Goal: Task Accomplishment & Management: Manage account settings

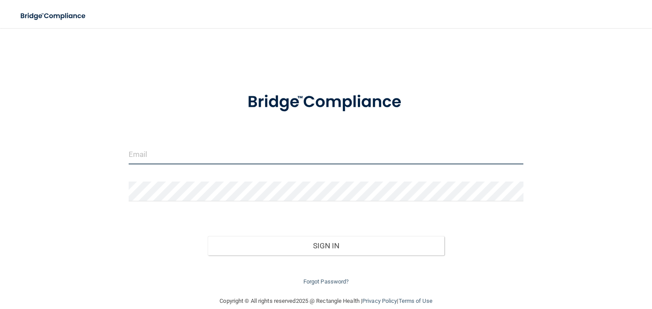
click at [160, 149] on input "email" at bounding box center [326, 154] width 395 height 20
type input "[EMAIL_ADDRESS][DOMAIN_NAME]"
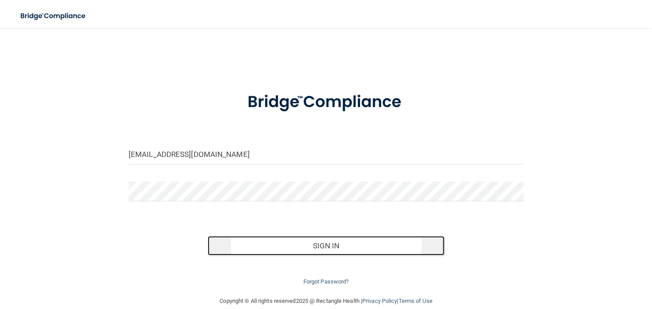
click at [252, 248] on button "Sign In" at bounding box center [326, 245] width 237 height 19
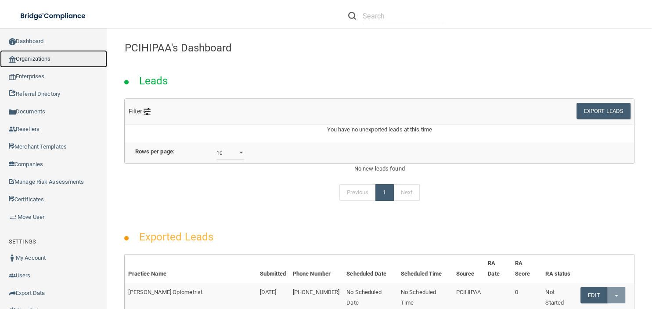
click at [45, 57] on link "Organizations" at bounding box center [53, 59] width 107 height 18
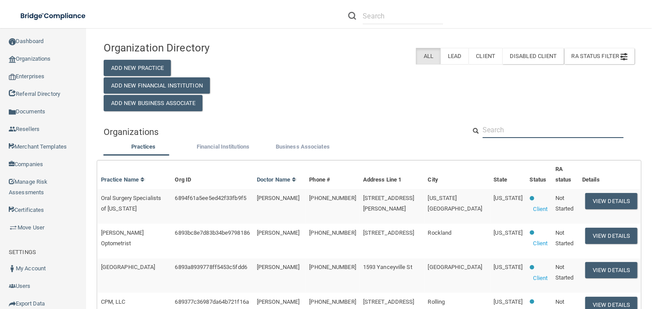
click at [496, 134] on input "text" at bounding box center [553, 130] width 141 height 16
paste input "Ahillman@lboms.com"
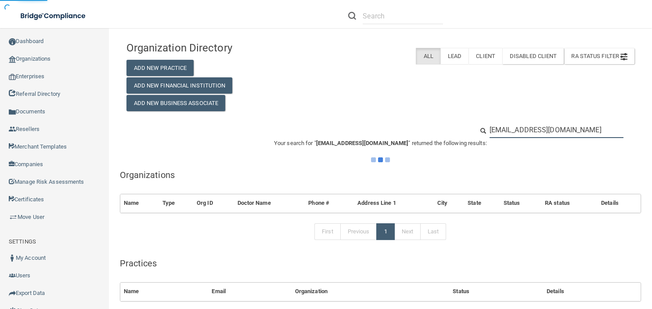
type input "Ahillman@lboms.com"
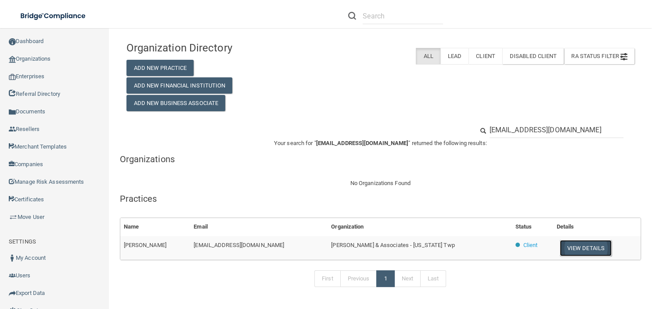
click at [567, 240] on button "View Details" at bounding box center [586, 248] width 52 height 16
click at [568, 242] on button "View Details" at bounding box center [586, 248] width 52 height 16
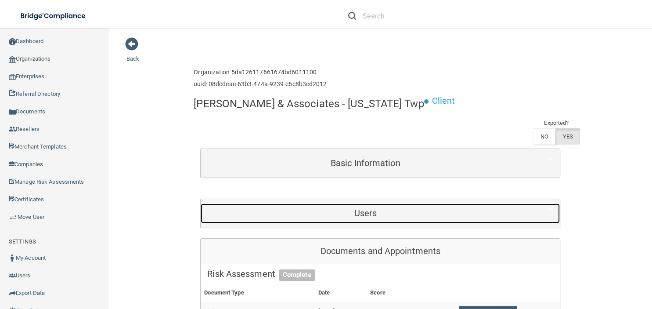
click at [401, 215] on h5 "Users" at bounding box center [365, 213] width 316 height 10
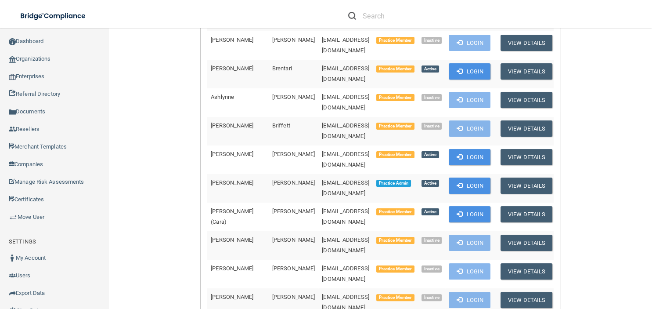
scroll to position [380, 0]
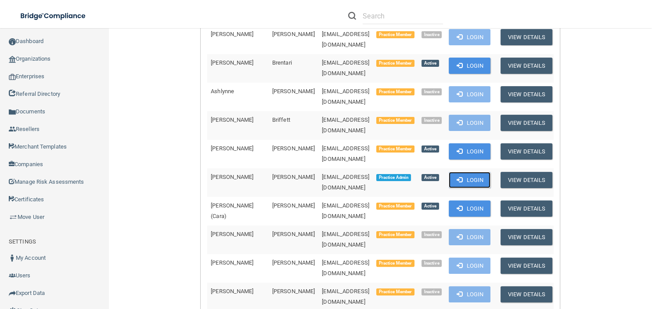
click at [468, 172] on button "Login" at bounding box center [470, 180] width 42 height 16
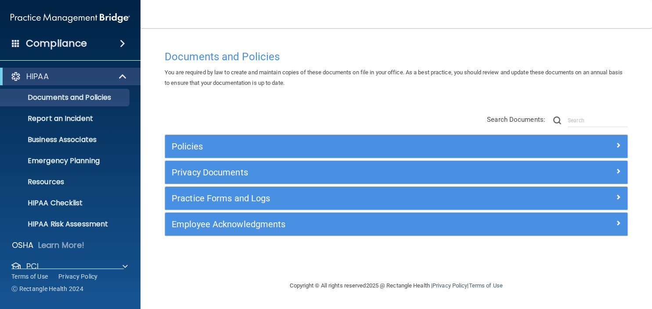
scroll to position [55, 0]
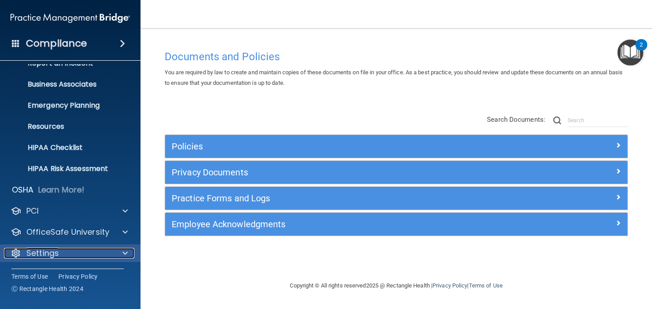
click at [118, 251] on div at bounding box center [124, 253] width 22 height 11
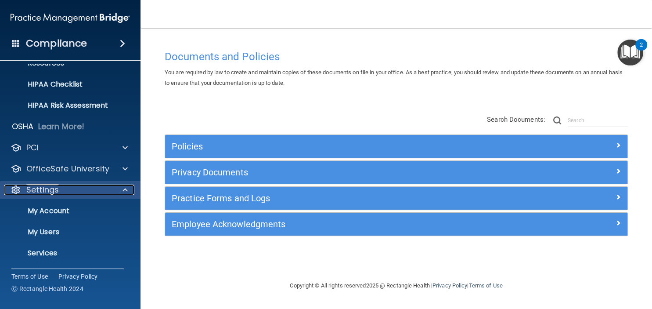
scroll to position [140, 0]
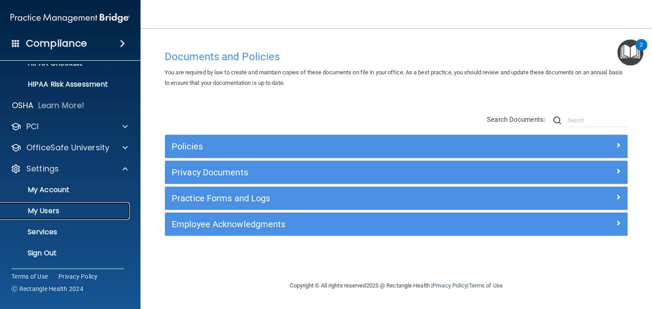
click at [45, 210] on p "My Users" at bounding box center [66, 210] width 120 height 9
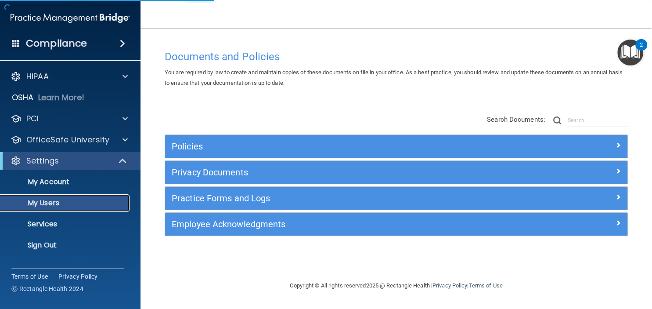
select select "20"
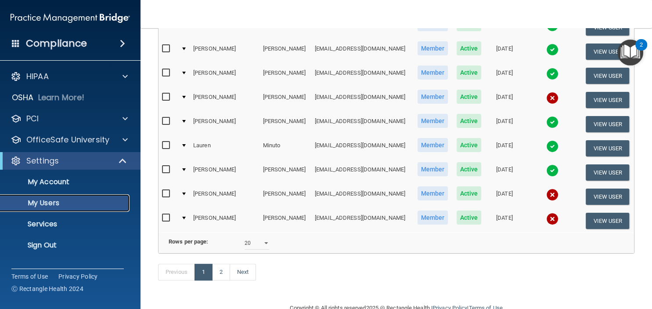
scroll to position [403, 0]
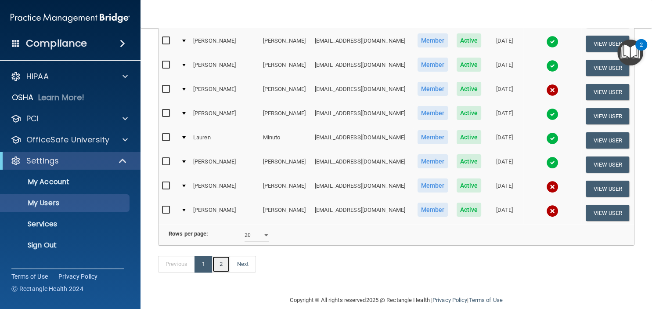
click at [215, 261] on link "2" at bounding box center [221, 264] width 18 height 17
select select "20"
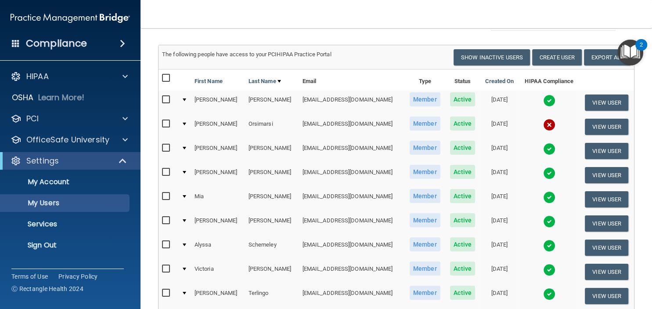
scroll to position [51, 0]
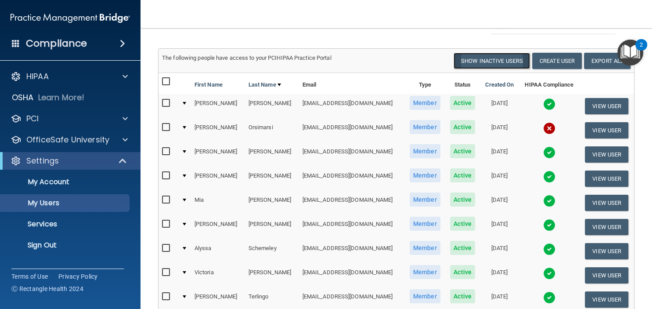
click at [463, 59] on button "Show Inactive Users" at bounding box center [492, 61] width 76 height 16
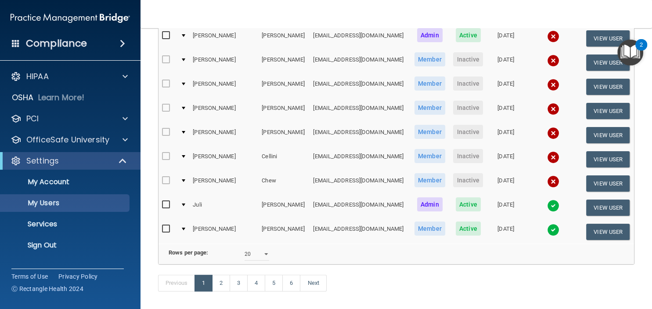
scroll to position [384, 0]
click at [261, 248] on select "10 20 30 40 all" at bounding box center [257, 254] width 25 height 13
select select "108"
click option "all" at bounding box center [0, 0] width 0 height 0
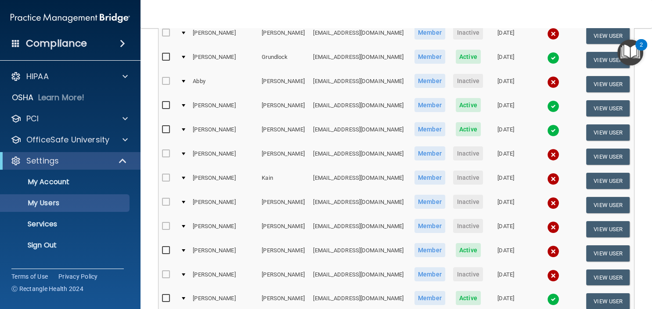
scroll to position [1186, 0]
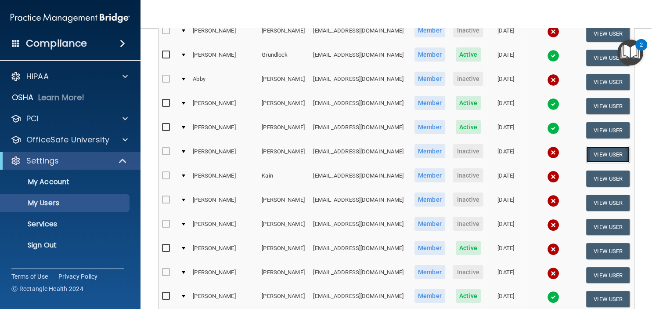
click at [599, 148] on button "View User" at bounding box center [607, 154] width 43 height 16
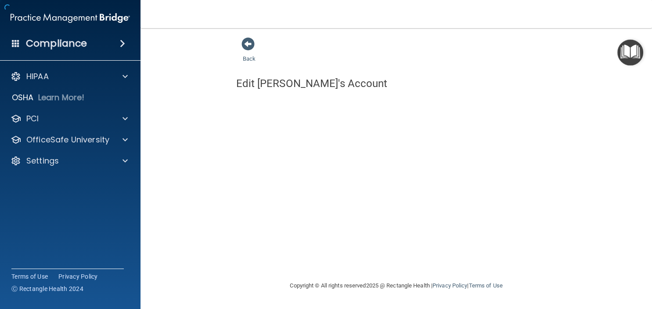
select select "practice_member"
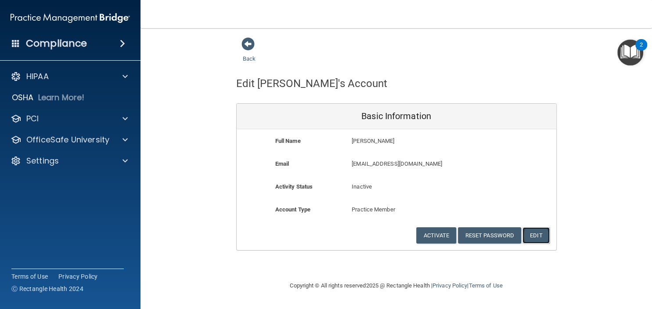
click at [541, 232] on button "Edit" at bounding box center [535, 235] width 27 height 16
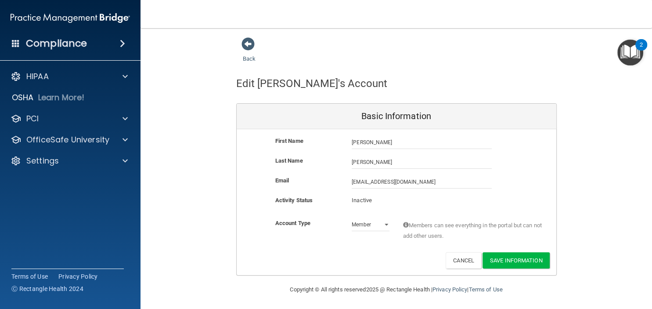
click at [373, 198] on p "Inactive" at bounding box center [371, 200] width 38 height 11
click at [494, 259] on button "Save Information" at bounding box center [516, 260] width 67 height 16
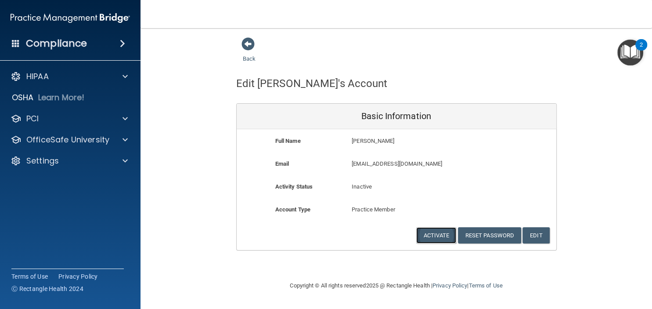
click at [433, 234] on button "Activate" at bounding box center [436, 235] width 40 height 16
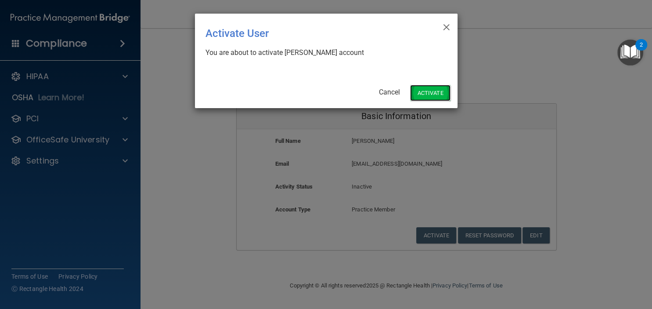
click at [438, 91] on button "Activate" at bounding box center [430, 93] width 40 height 16
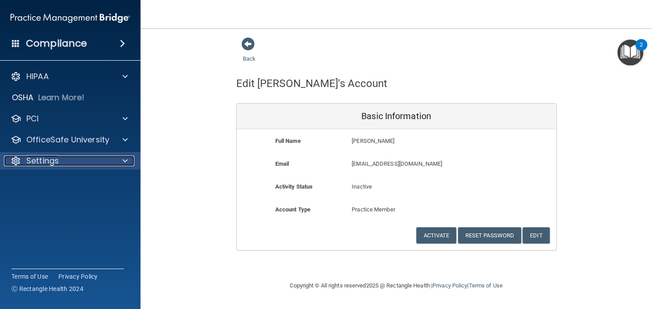
click at [66, 163] on div "Settings" at bounding box center [58, 160] width 109 height 11
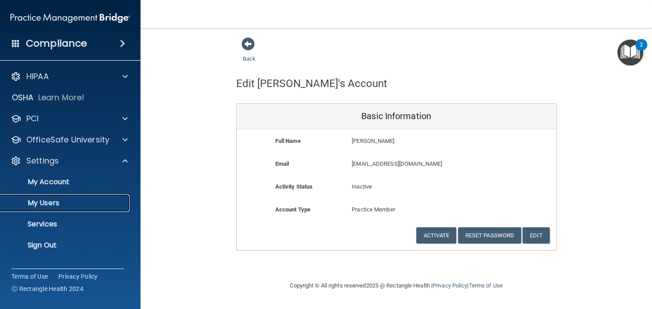
click at [61, 202] on p "My Users" at bounding box center [66, 202] width 120 height 9
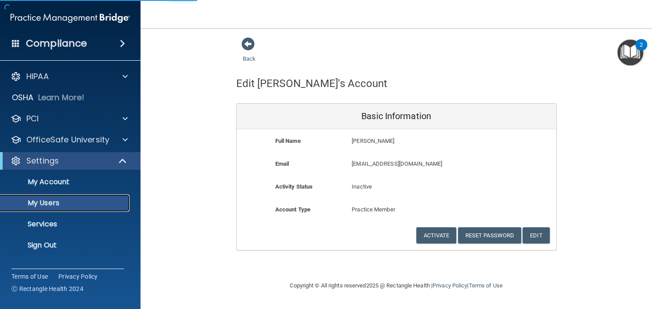
select select "20"
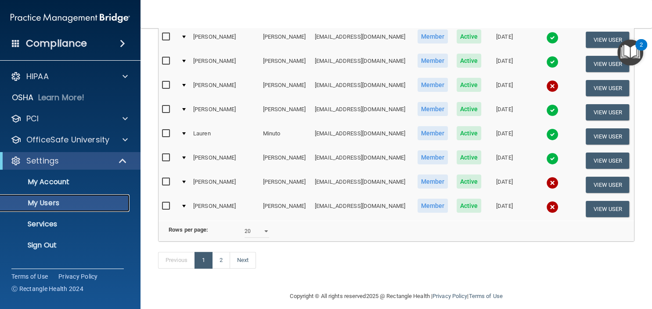
scroll to position [409, 0]
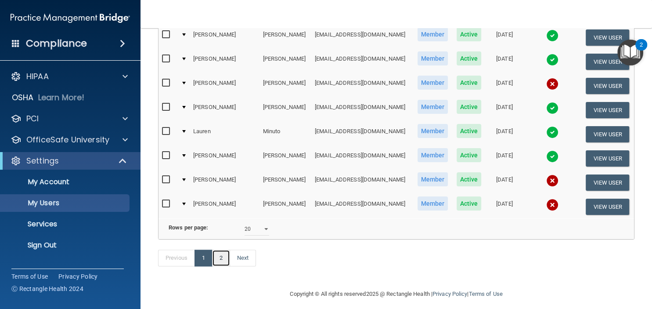
click at [217, 254] on link "2" at bounding box center [221, 257] width 18 height 17
select select "20"
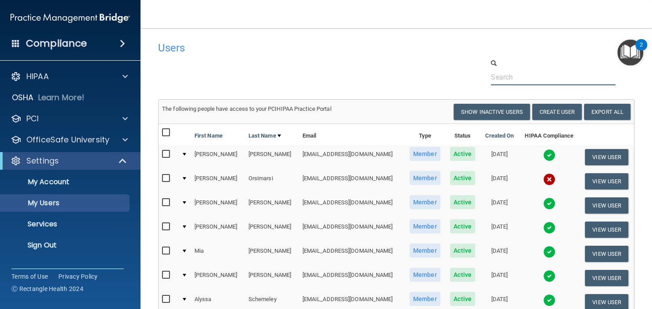
click at [517, 81] on input "text" at bounding box center [553, 77] width 124 height 16
paste input "[EMAIL_ADDRESS][DOMAIN_NAME]"
type input "[EMAIL_ADDRESS][DOMAIN_NAME]"
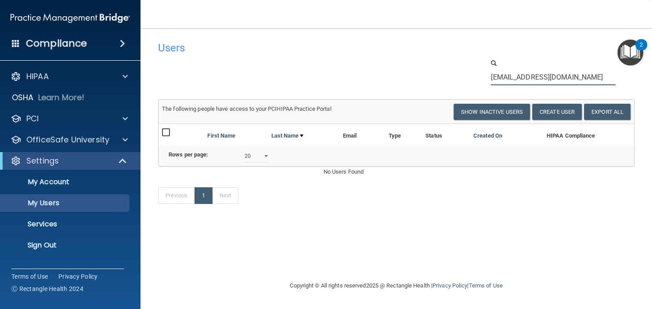
drag, startPoint x: 587, startPoint y: 80, endPoint x: 427, endPoint y: 119, distance: 165.5
click at [491, 85] on input "[EMAIL_ADDRESS][DOMAIN_NAME]" at bounding box center [553, 77] width 124 height 16
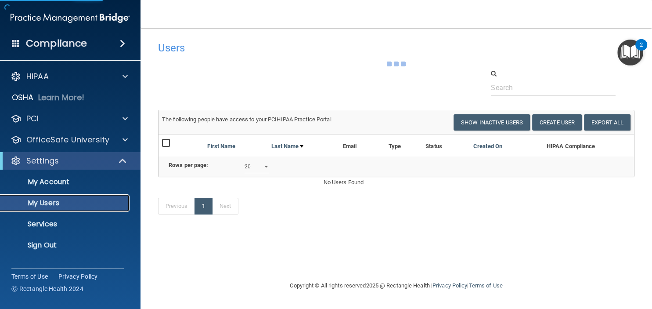
click at [59, 206] on p "My Users" at bounding box center [66, 202] width 120 height 9
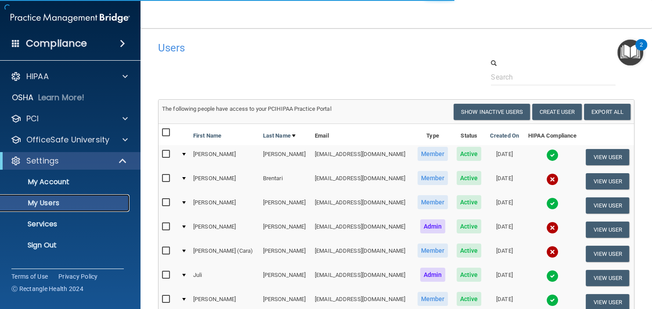
select select "20"
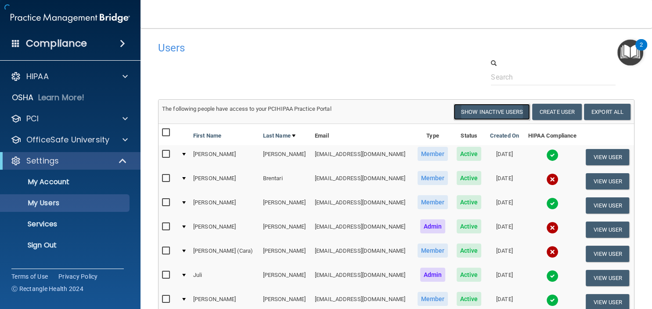
click at [494, 109] on button "Show Inactive Users" at bounding box center [492, 112] width 76 height 16
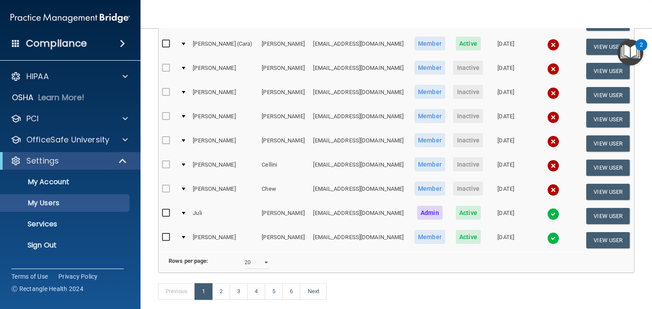
scroll to position [381, 0]
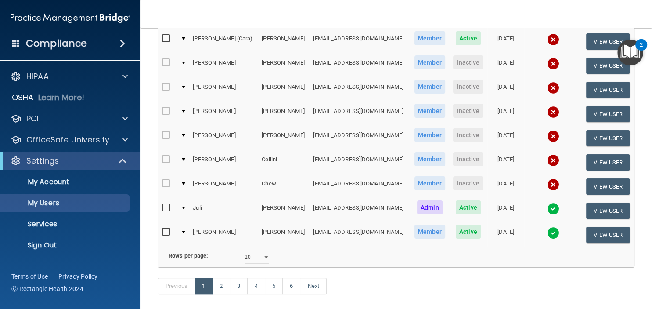
click at [270, 250] on div "10 20 30 40 all" at bounding box center [257, 256] width 38 height 13
click at [258, 250] on select "10 20 30 40 all" at bounding box center [257, 256] width 25 height 13
select select "108"
click option "all" at bounding box center [0, 0] width 0 height 0
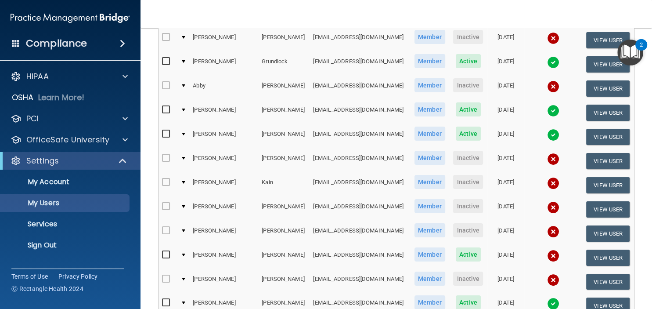
scroll to position [1181, 0]
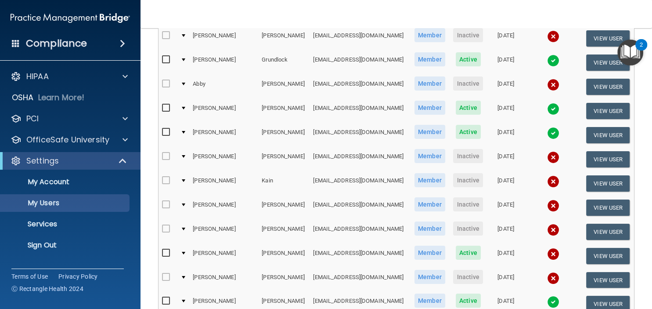
click at [173, 151] on label at bounding box center [167, 156] width 11 height 10
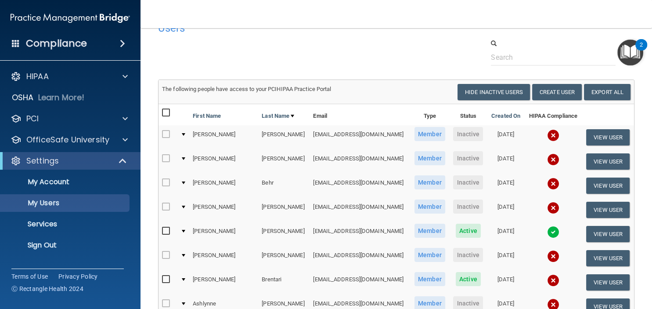
scroll to position [0, 0]
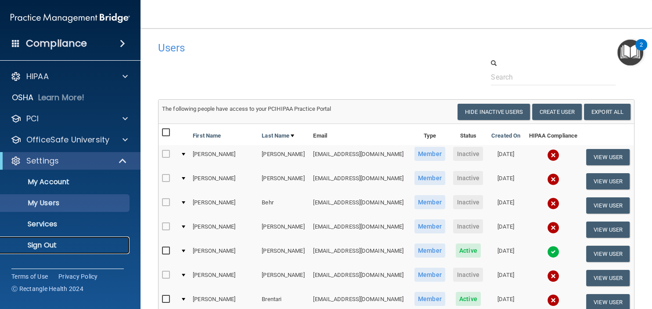
click at [53, 237] on link "Sign Out" at bounding box center [60, 245] width 138 height 18
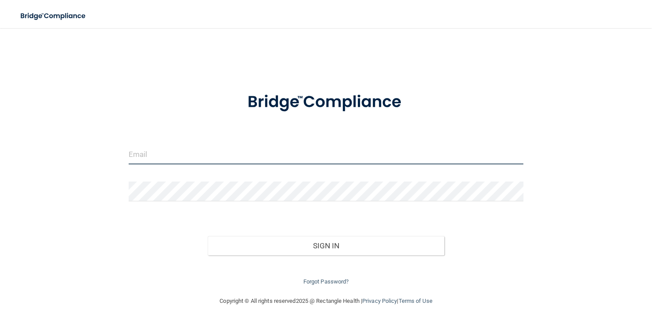
click at [180, 148] on input "email" at bounding box center [326, 154] width 395 height 20
type input "[EMAIL_ADDRESS][DOMAIN_NAME]"
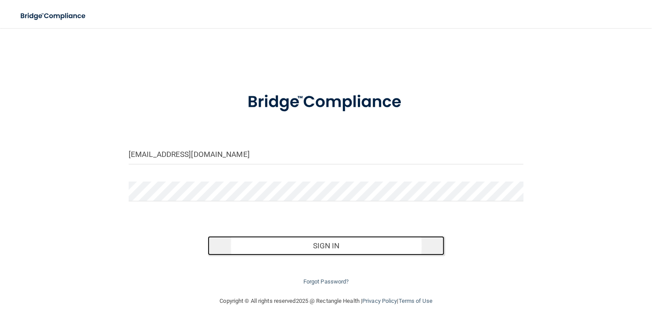
click at [323, 246] on button "Sign In" at bounding box center [326, 245] width 237 height 19
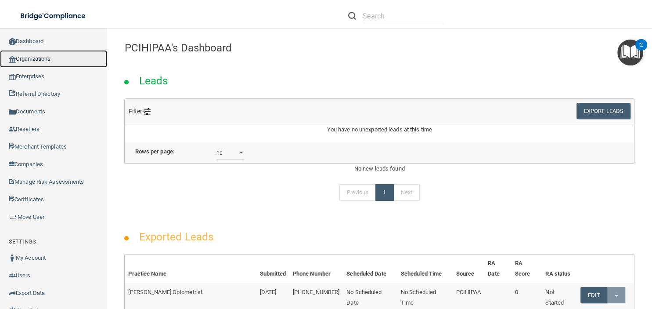
click at [58, 57] on link "Organizations" at bounding box center [53, 59] width 107 height 18
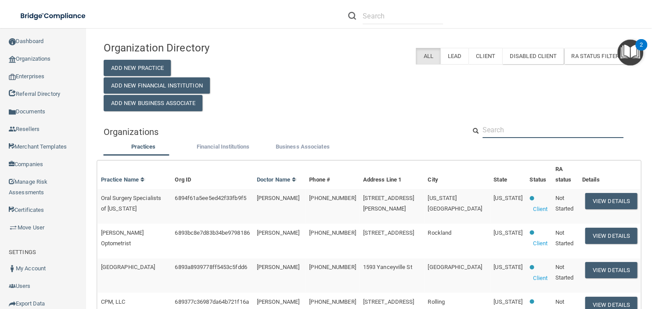
paste input "Ahillman@lboms.com"
type input "Ahillman@lboms.com"
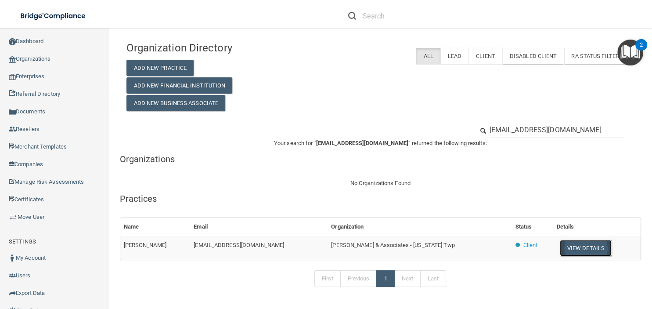
click at [575, 249] on button "View Details" at bounding box center [586, 248] width 52 height 16
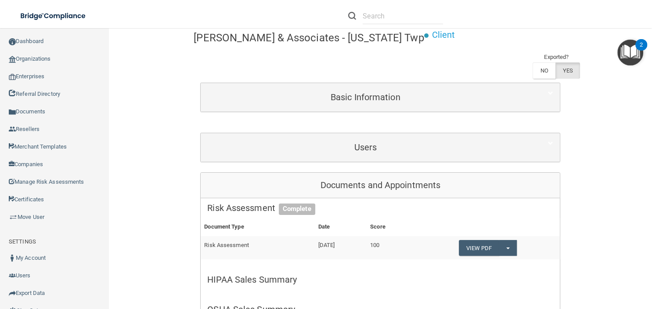
scroll to position [69, 0]
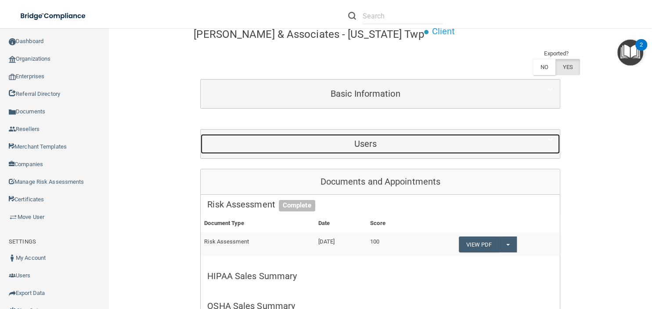
click at [512, 150] on div "Users" at bounding box center [365, 144] width 329 height 20
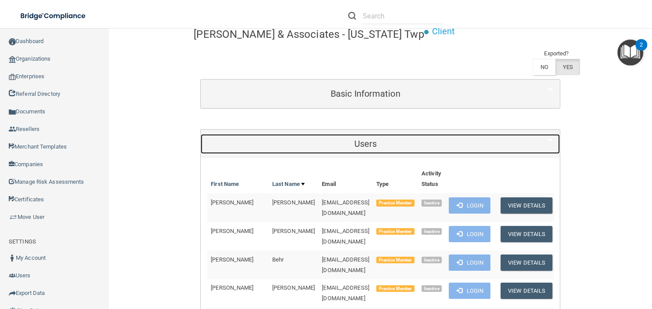
click at [488, 147] on h5 "Users" at bounding box center [365, 144] width 316 height 10
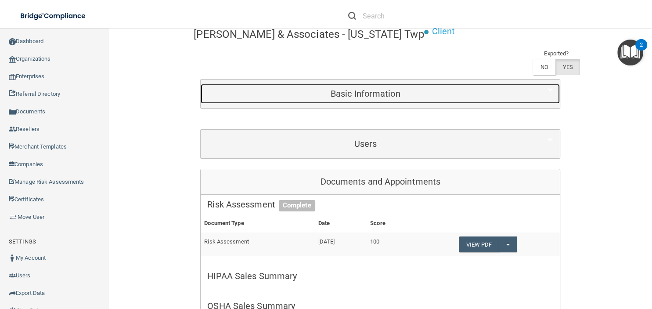
click at [429, 94] on h5 "Basic Information" at bounding box center [365, 94] width 316 height 10
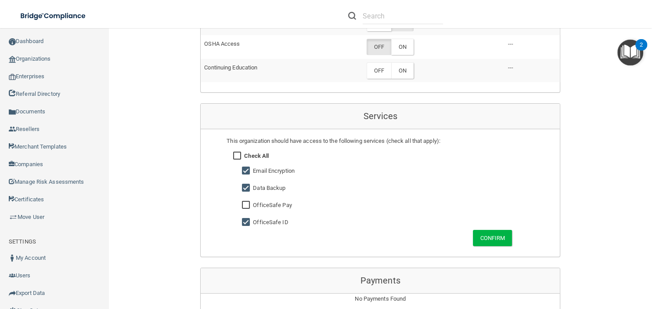
scroll to position [753, 0]
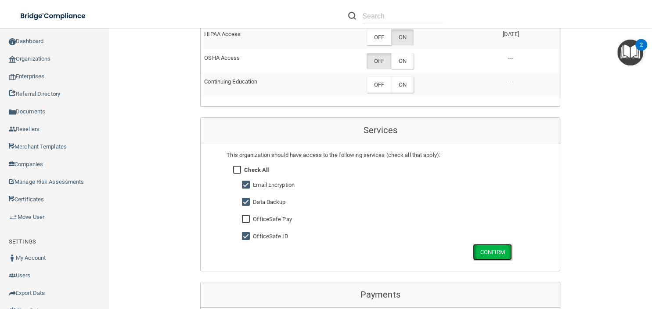
click at [495, 249] on button "Confirm" at bounding box center [493, 252] width 40 height 16
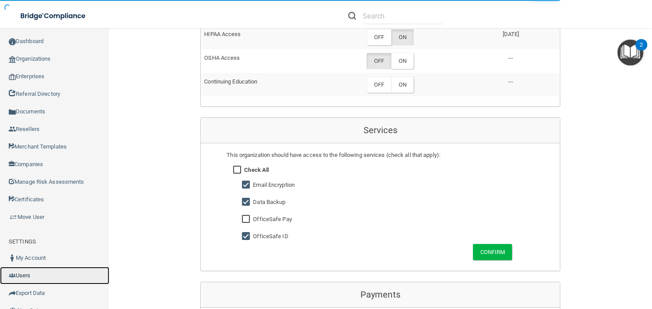
click at [20, 267] on link "Users" at bounding box center [54, 276] width 109 height 18
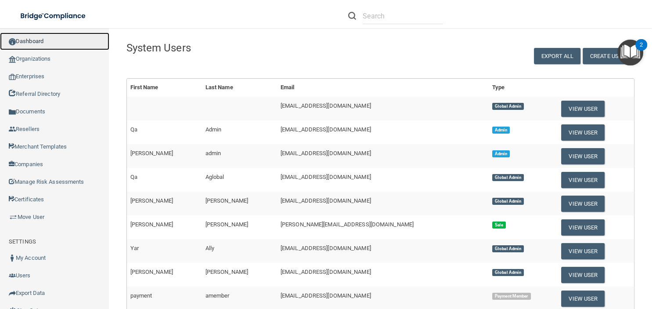
click at [26, 41] on link "Dashboard" at bounding box center [54, 41] width 109 height 18
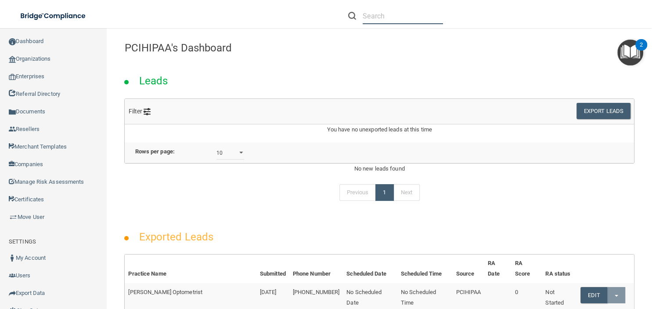
click at [367, 16] on input "text" at bounding box center [403, 16] width 80 height 16
paste input "Ahillman@lboms.com"
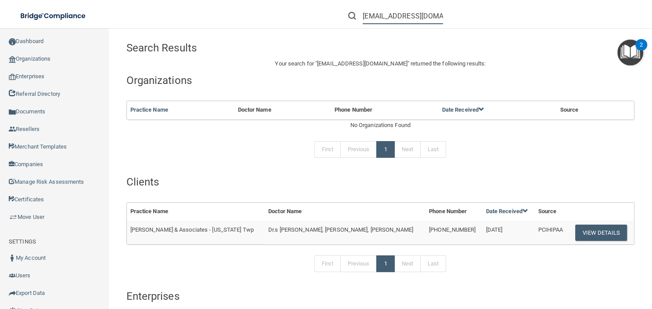
type input "Ahillman@lboms.com"
click at [631, 50] on img "Open Resource Center, 2 new notifications" at bounding box center [630, 53] width 26 height 26
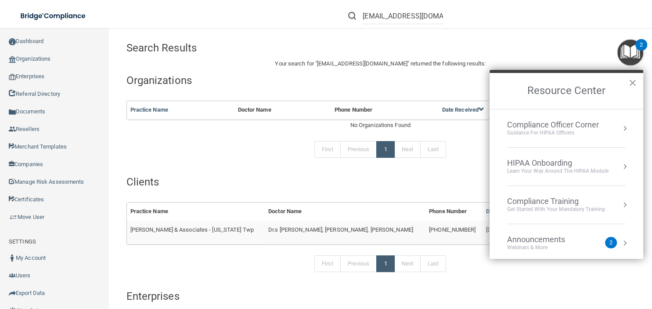
click at [598, 124] on div "Compliance Officer Corner" at bounding box center [553, 125] width 92 height 10
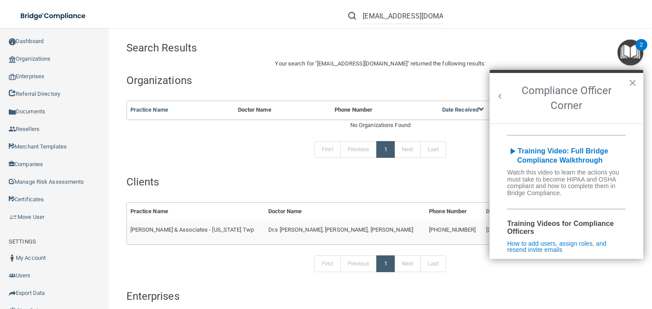
scroll to position [168, 0]
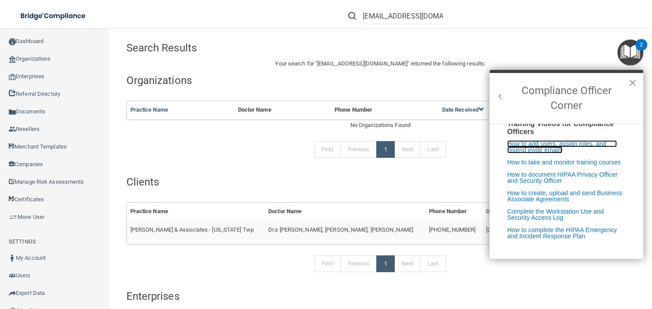
click at [574, 145] on link "How to add users, assign roles, and resend invite emails" at bounding box center [562, 146] width 110 height 13
click at [637, 86] on h2 "Compliance Officer Corner" at bounding box center [567, 98] width 154 height 50
click at [630, 80] on button "×" at bounding box center [632, 83] width 8 height 14
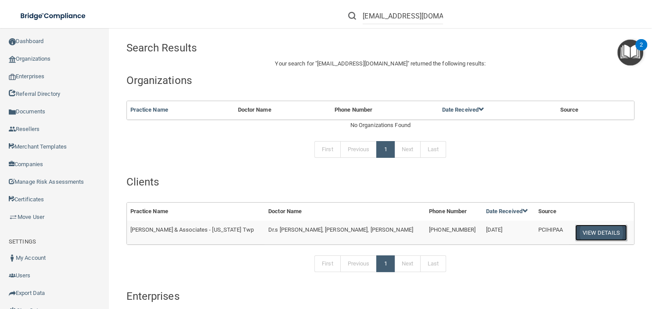
click at [591, 230] on button "View Details" at bounding box center [601, 232] width 52 height 16
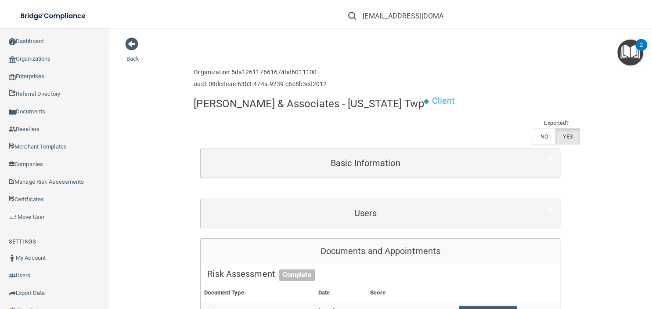
click at [432, 103] on p "Client" at bounding box center [443, 101] width 23 height 16
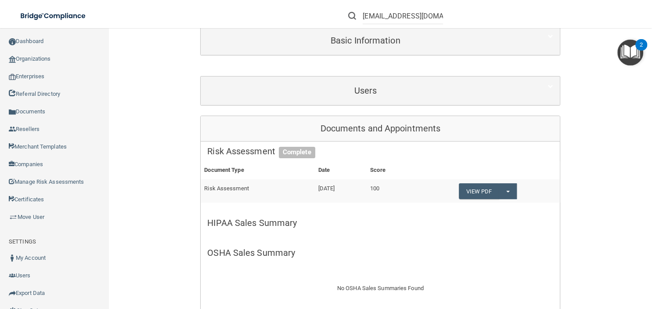
scroll to position [117, 0]
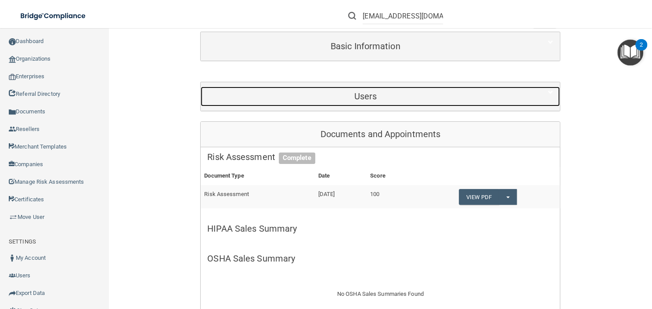
click at [404, 99] on h5 "Users" at bounding box center [365, 96] width 316 height 10
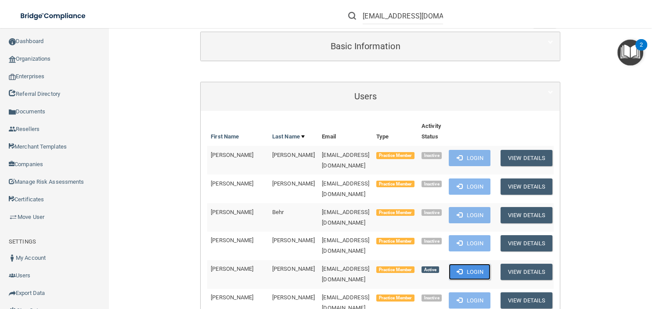
click at [473, 263] on button "Login" at bounding box center [470, 271] width 42 height 16
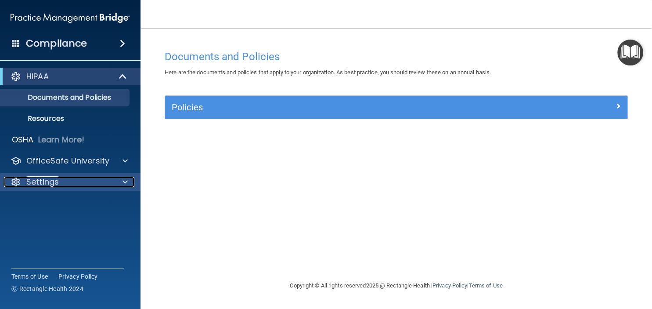
click at [43, 180] on p "Settings" at bounding box center [42, 181] width 32 height 11
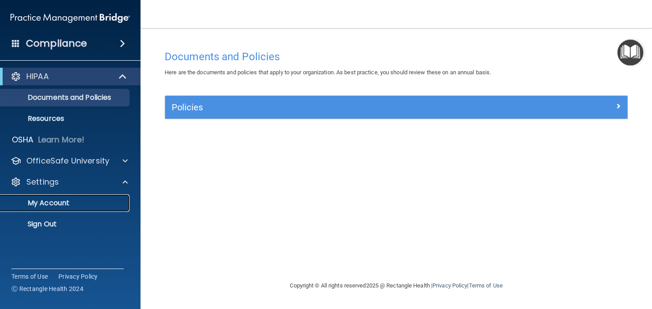
click at [57, 202] on p "My Account" at bounding box center [66, 202] width 120 height 9
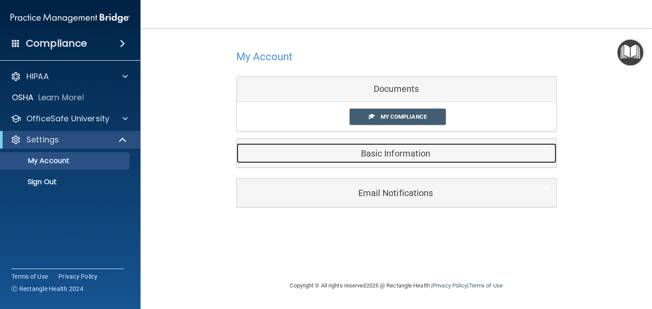
click at [320, 144] on div "Basic Information" at bounding box center [383, 153] width 293 height 20
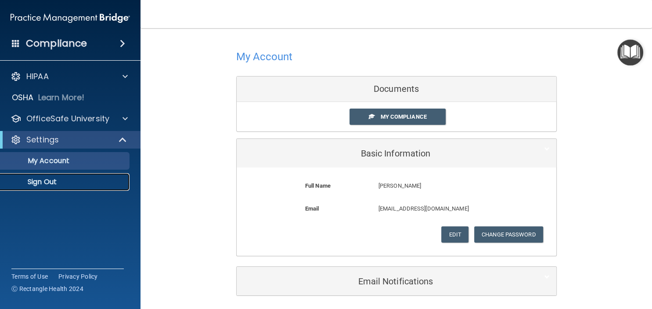
click at [59, 180] on p "Sign Out" at bounding box center [66, 181] width 120 height 9
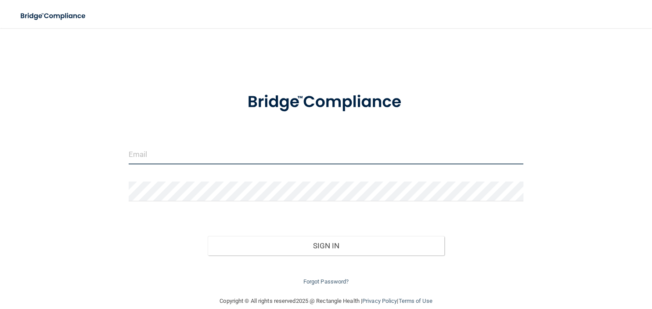
click at [146, 158] on input "email" at bounding box center [326, 154] width 395 height 20
type input "[EMAIL_ADDRESS][DOMAIN_NAME]"
click at [208, 236] on button "Sign In" at bounding box center [326, 245] width 237 height 19
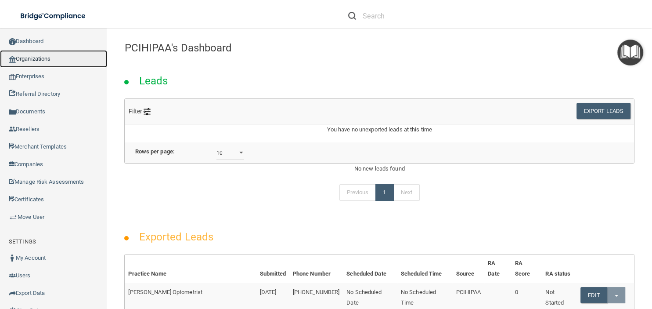
click at [46, 56] on link "Organizations" at bounding box center [53, 59] width 107 height 18
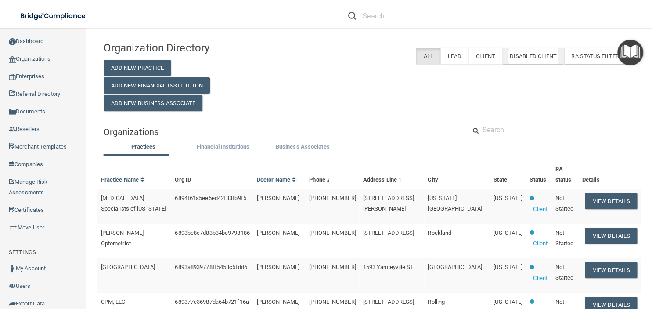
click at [537, 54] on label "Disabled Client" at bounding box center [533, 56] width 62 height 16
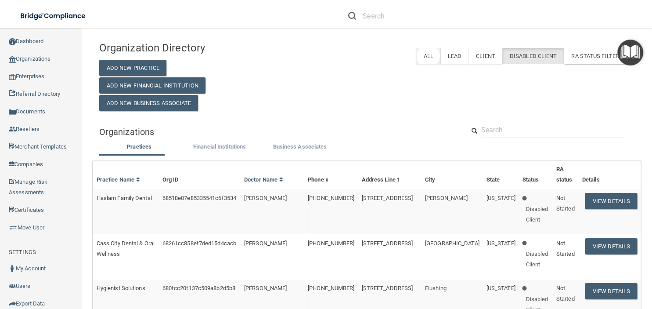
click at [428, 60] on label "All" at bounding box center [428, 56] width 24 height 16
